Goal: Navigation & Orientation: Find specific page/section

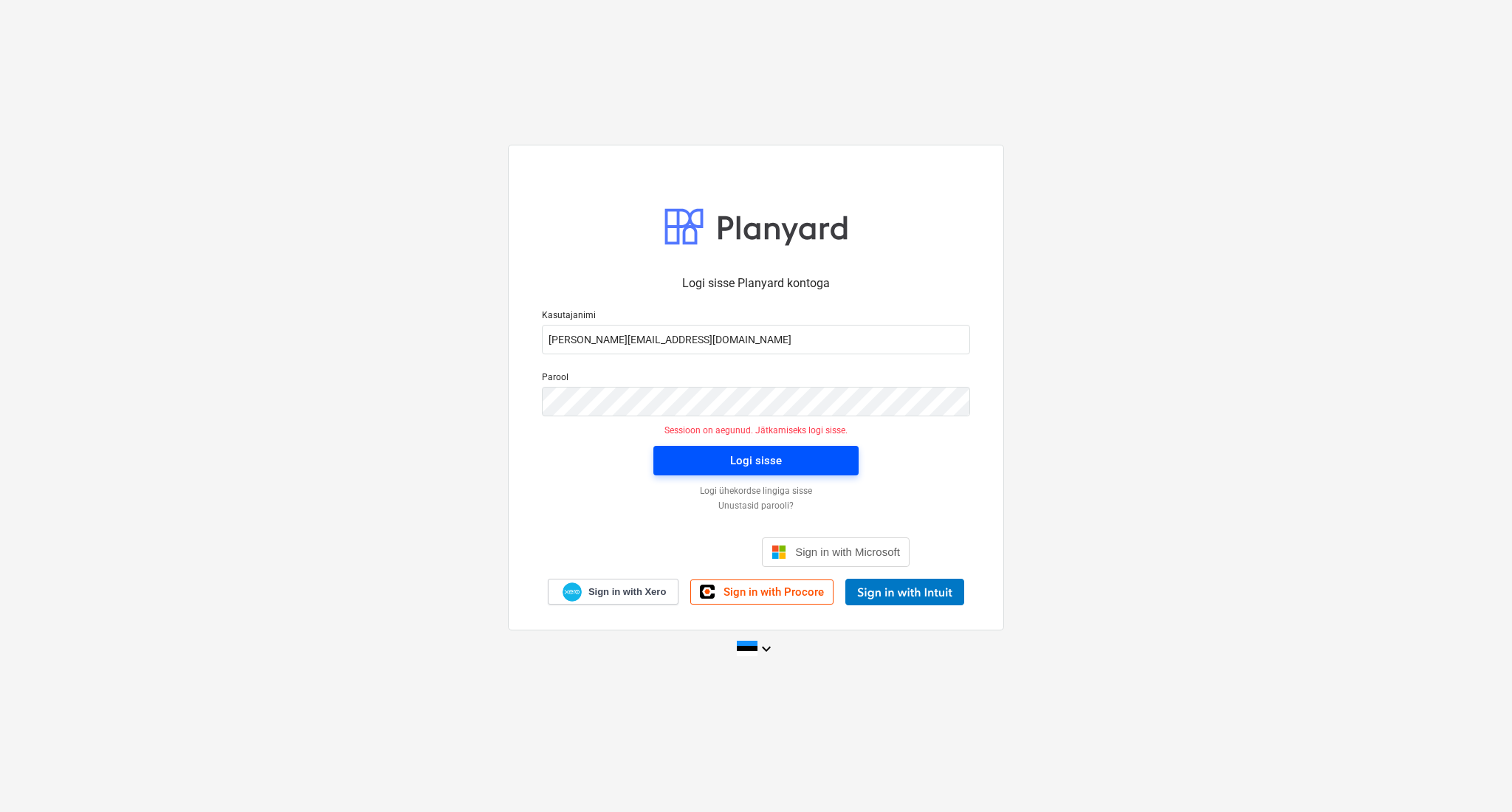
click at [735, 455] on div "Logi sisse" at bounding box center [756, 460] width 52 height 19
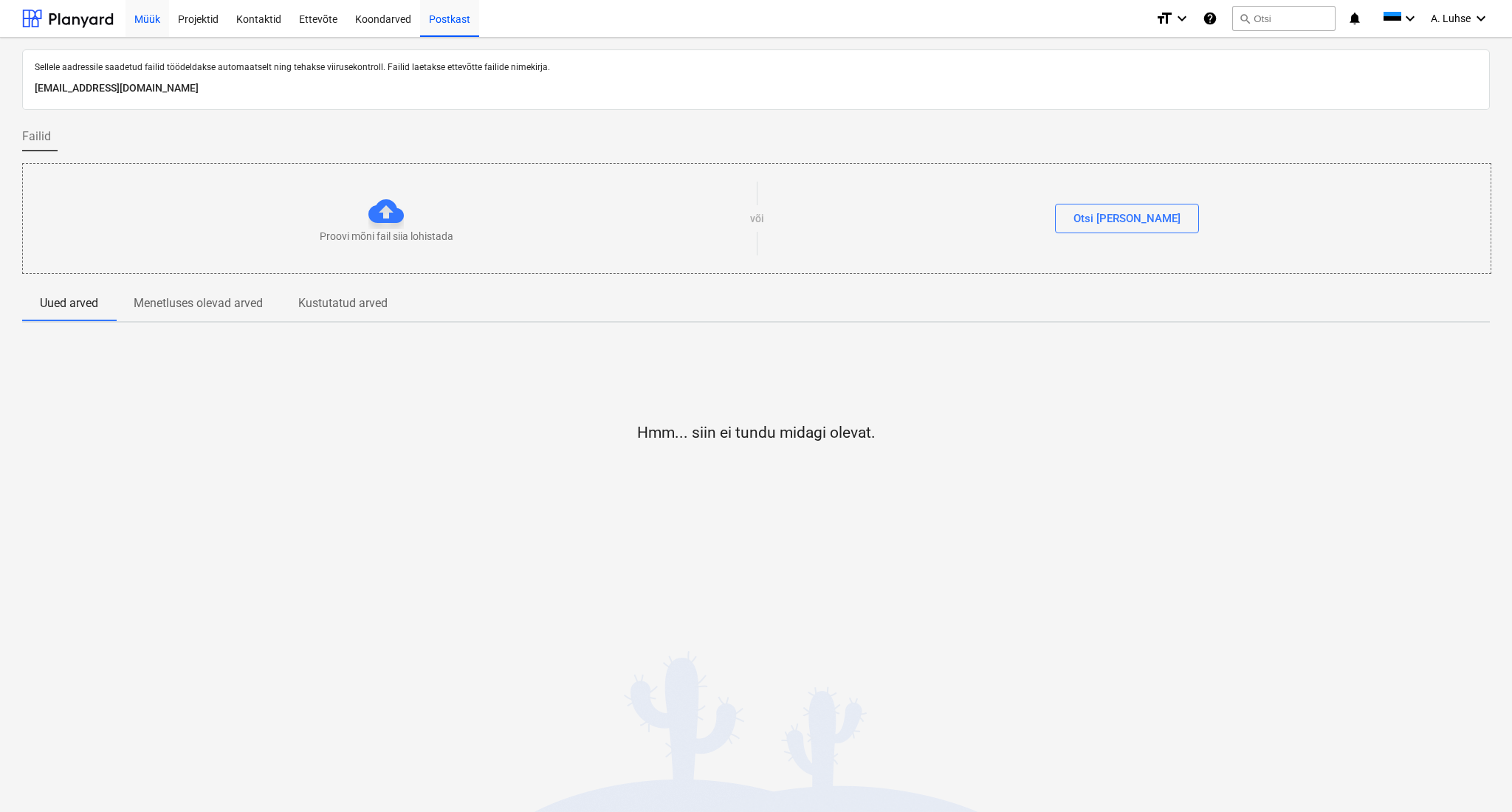
click at [150, 16] on div "Müük" at bounding box center [146, 17] width 43 height 38
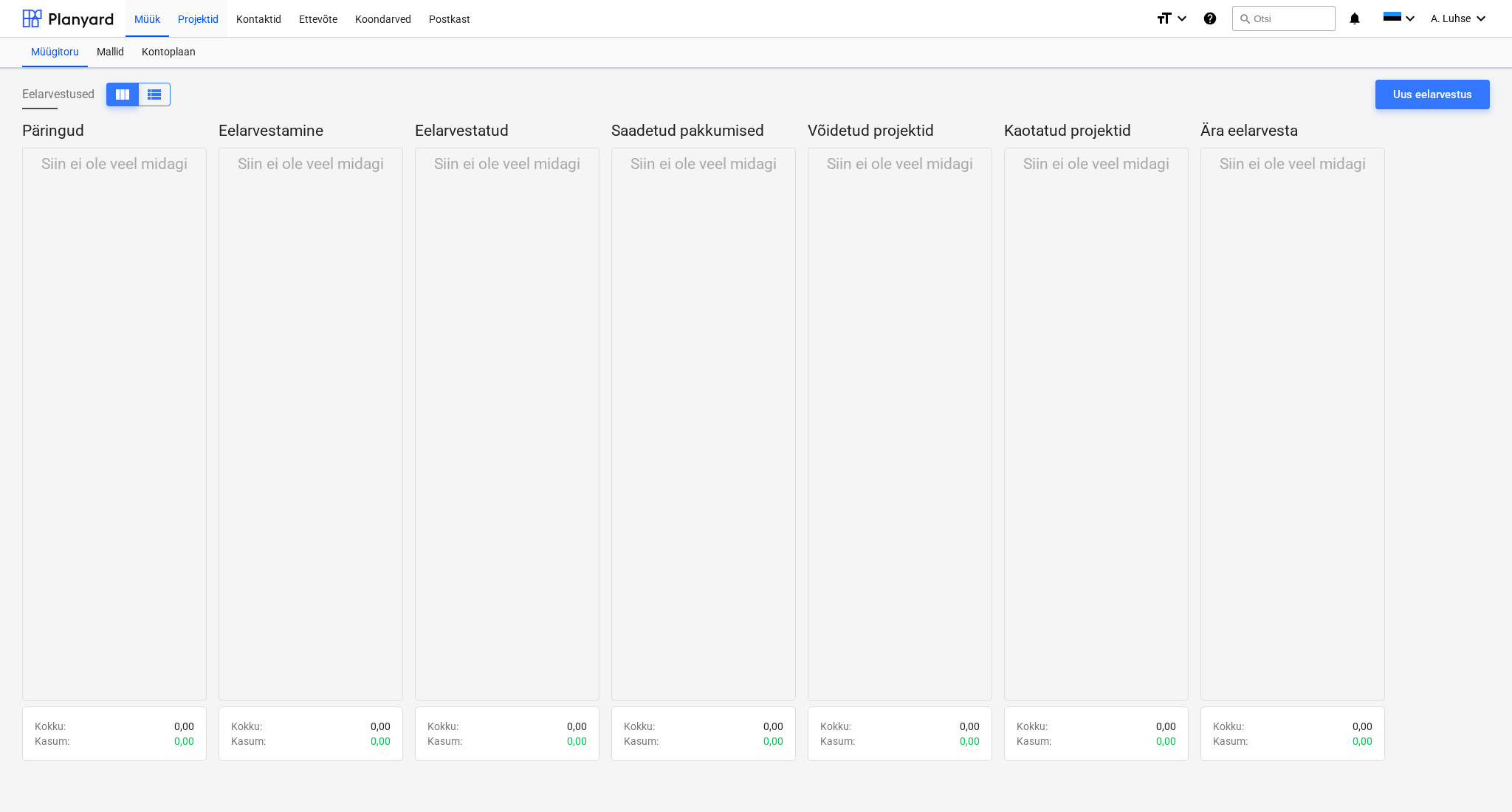
click at [188, 17] on div "Projektid" at bounding box center [198, 17] width 59 height 38
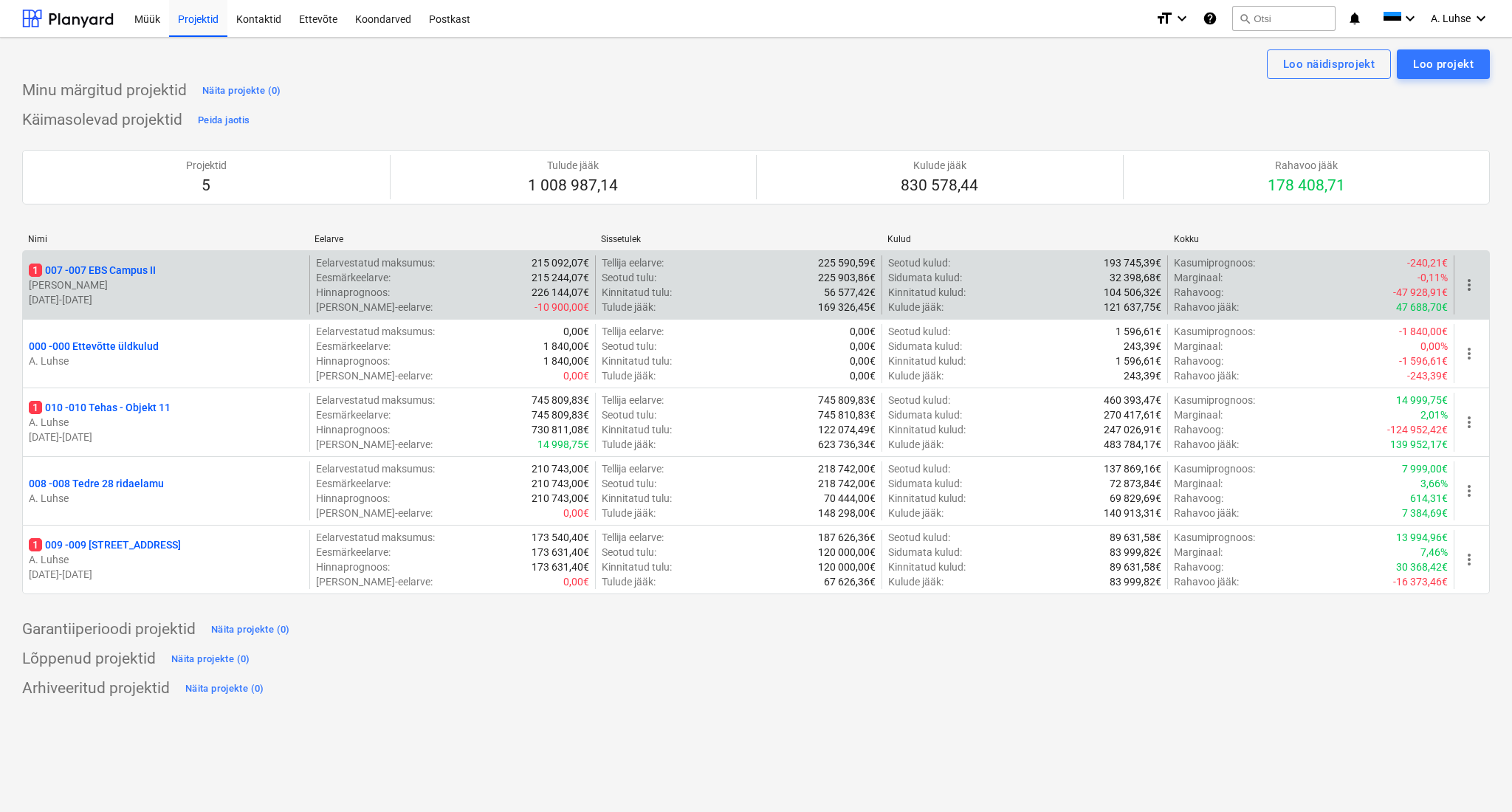
click at [183, 287] on p "[PERSON_NAME]" at bounding box center [166, 284] width 274 height 14
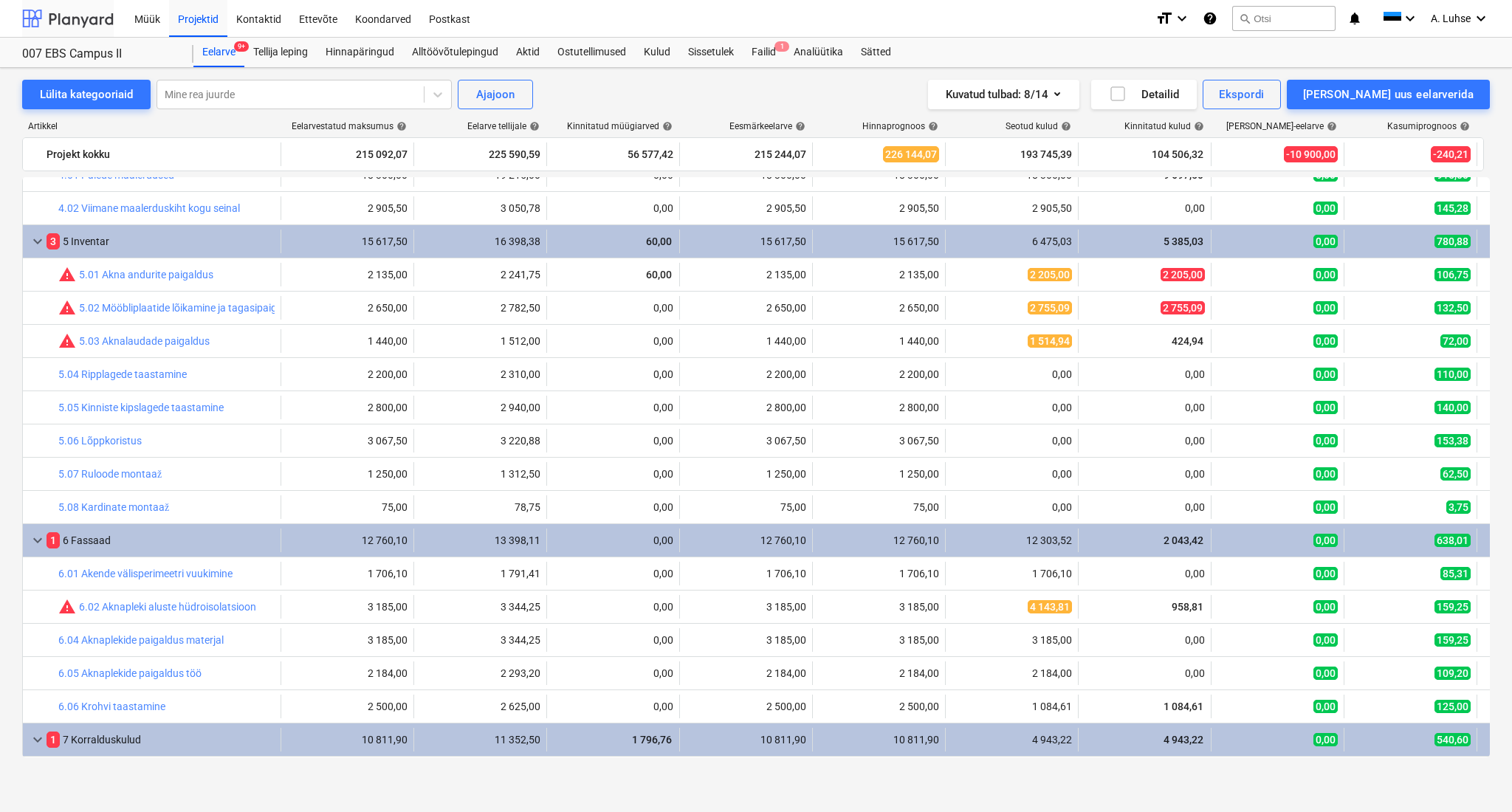
scroll to position [1055, 0]
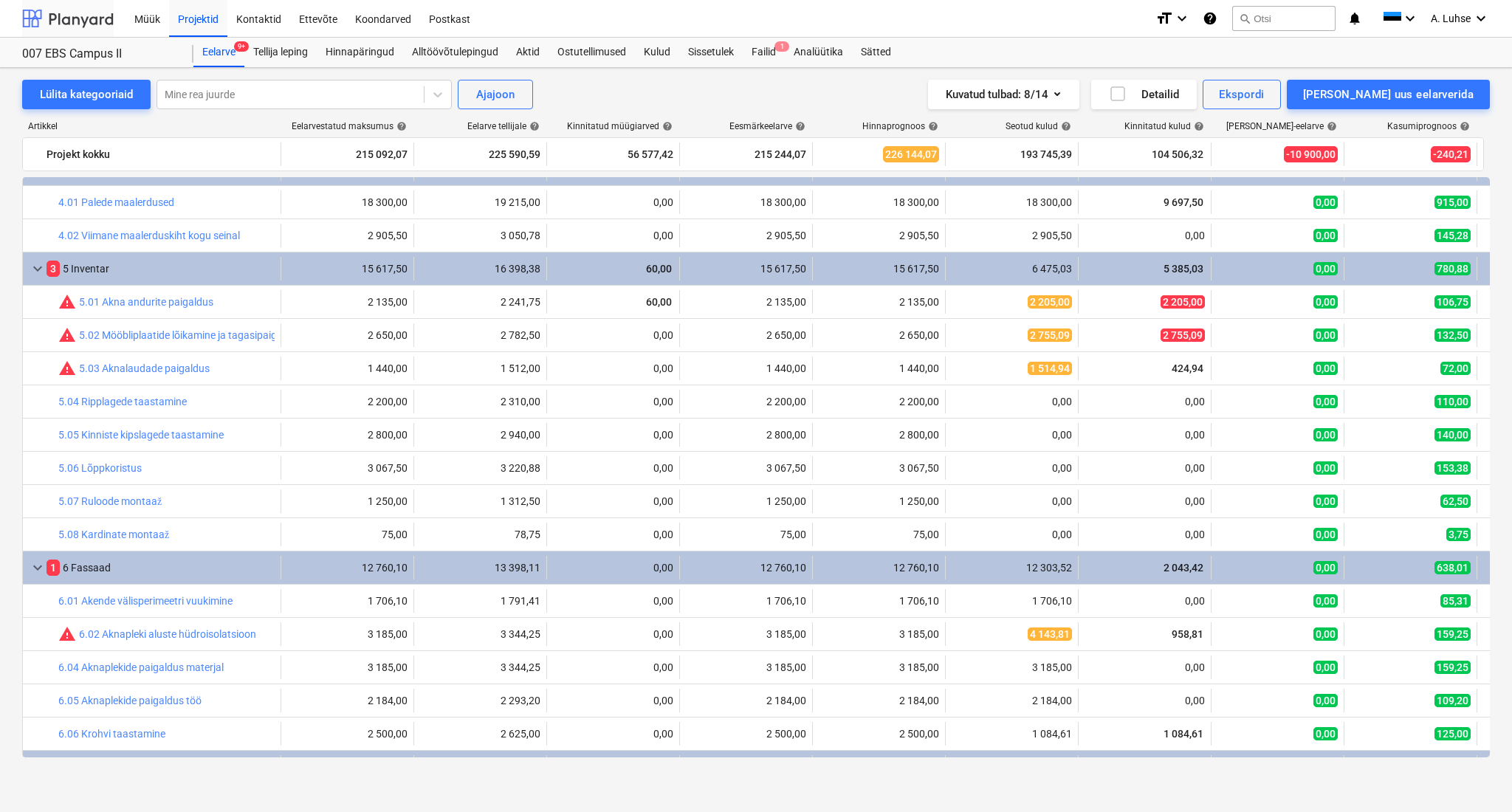
click at [90, 14] on div at bounding box center [67, 18] width 91 height 37
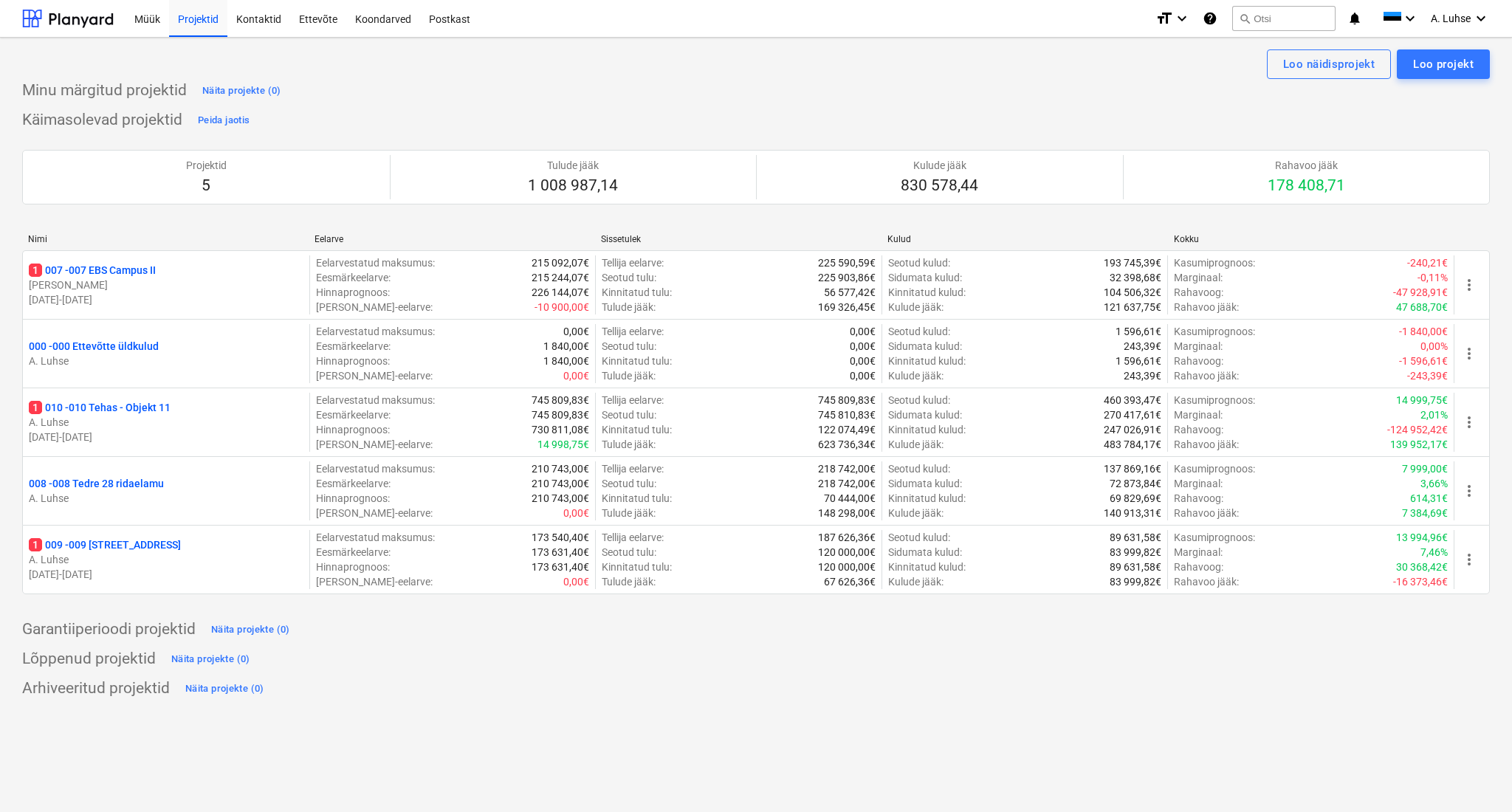
click at [601, 81] on div "Minu märgitud projektid Näita projekte (0)" at bounding box center [756, 91] width 1468 height 24
